Goal: Navigation & Orientation: Find specific page/section

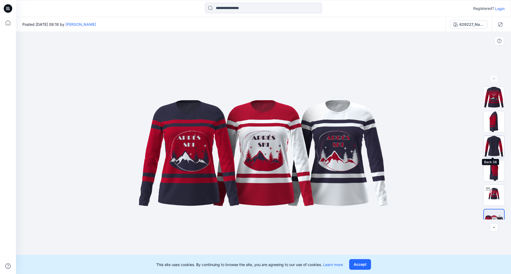
click at [498, 144] on img at bounding box center [493, 146] width 21 height 21
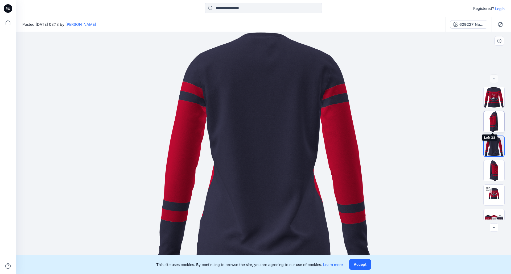
click at [490, 119] on img at bounding box center [493, 121] width 21 height 21
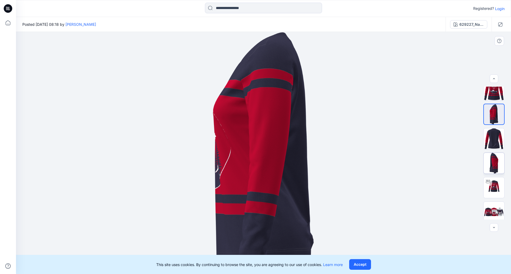
scroll to position [11, 0]
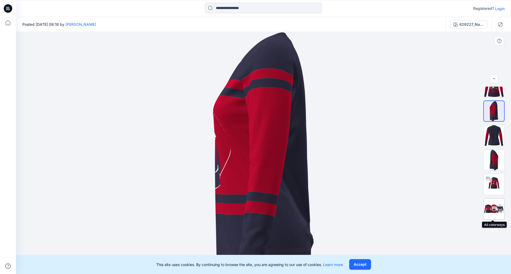
click at [489, 206] on img at bounding box center [493, 209] width 21 height 13
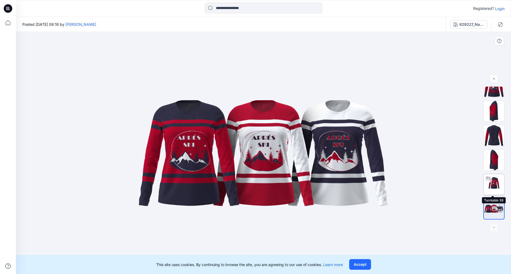
click at [490, 187] on img at bounding box center [493, 184] width 21 height 21
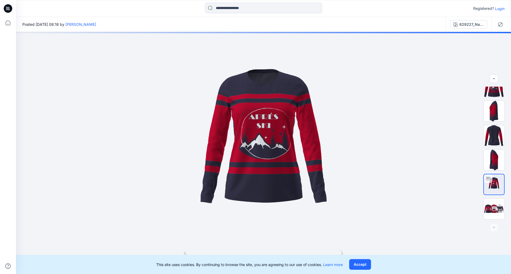
click at [483, 9] on p "Registered?" at bounding box center [483, 8] width 21 height 6
click at [501, 10] on p "Login" at bounding box center [500, 9] width 10 height 6
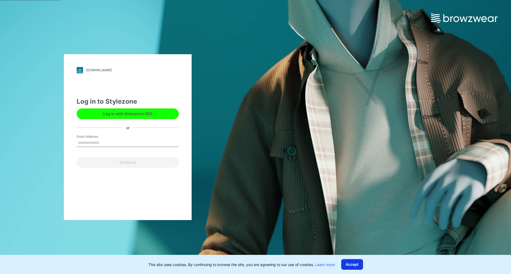
click at [353, 265] on button "Accept" at bounding box center [352, 264] width 22 height 11
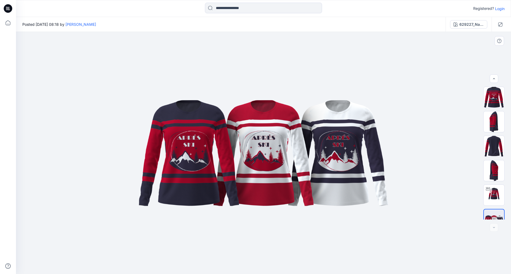
scroll to position [11, 0]
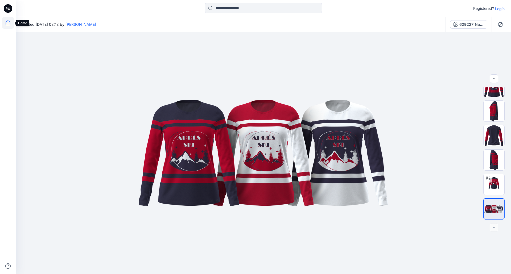
click at [2, 24] on icon at bounding box center [8, 23] width 12 height 12
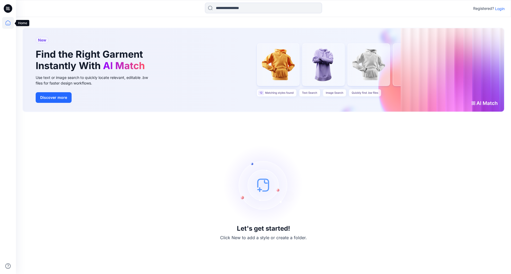
click at [8, 21] on icon at bounding box center [8, 22] width 5 height 5
click at [9, 11] on icon at bounding box center [8, 8] width 9 height 9
click at [7, 24] on icon at bounding box center [8, 23] width 12 height 12
click at [235, 6] on input at bounding box center [263, 8] width 117 height 11
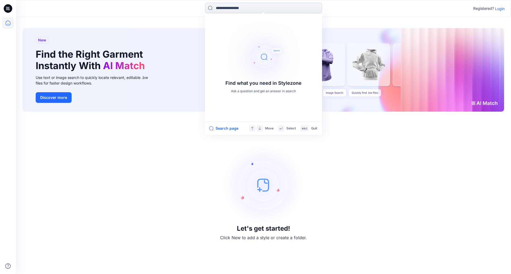
paste input "**********"
type input "**********"
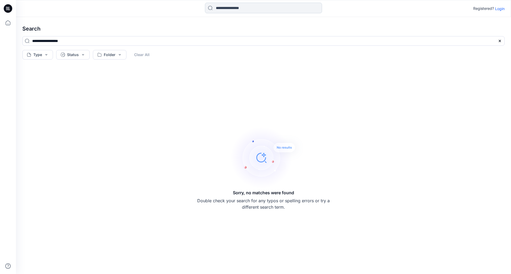
click at [262, 7] on input at bounding box center [263, 8] width 117 height 11
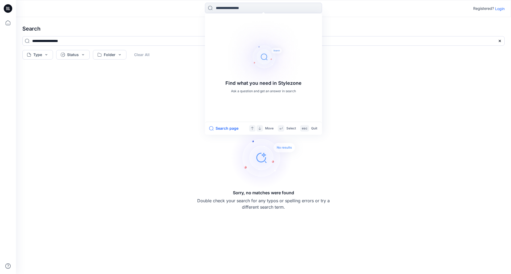
click at [142, 126] on div "Sorry, no matches were found Double check your search for any typos or spelling…" at bounding box center [263, 168] width 491 height 204
drag, startPoint x: 214, startPoint y: 8, endPoint x: 272, endPoint y: 8, distance: 58.0
click at [272, 8] on input at bounding box center [263, 8] width 117 height 11
click at [101, 103] on div "Sorry, no matches were found Double check your search for any typos or spelling…" at bounding box center [263, 168] width 491 height 204
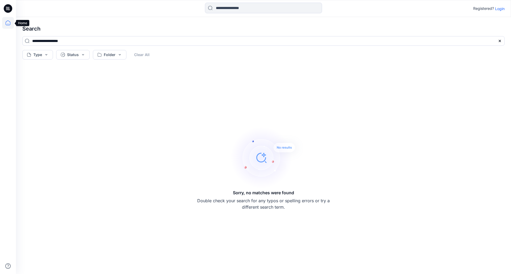
click at [9, 22] on icon at bounding box center [8, 23] width 12 height 12
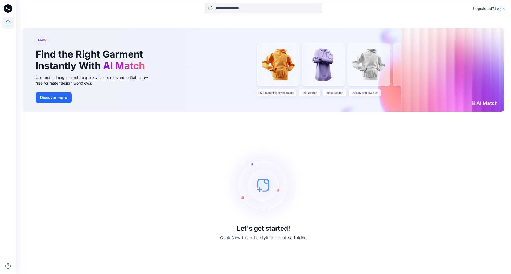
click at [11, 7] on icon at bounding box center [8, 8] width 9 height 9
click at [6, 10] on icon at bounding box center [8, 8] width 9 height 9
click at [7, 27] on icon at bounding box center [8, 23] width 12 height 12
click at [8, 9] on icon at bounding box center [8, 8] width 9 height 17
click at [9, 24] on icon at bounding box center [8, 23] width 12 height 12
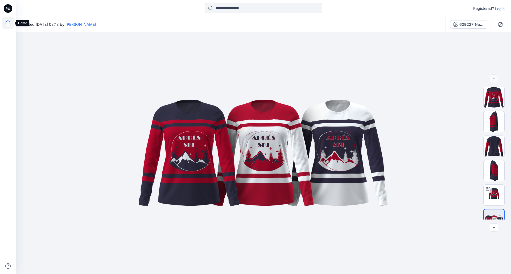
click at [7, 21] on icon at bounding box center [8, 22] width 5 height 5
